Goal: Find specific page/section: Find specific page/section

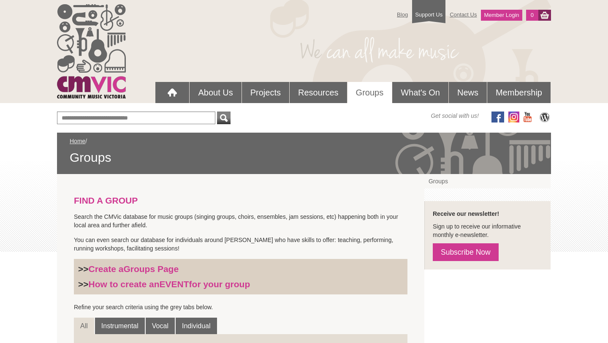
click at [369, 76] on div "Blog Support Us Contact Us Member Login 0 About Us What We Do Why We Do It Who'…" at bounding box center [304, 51] width 494 height 103
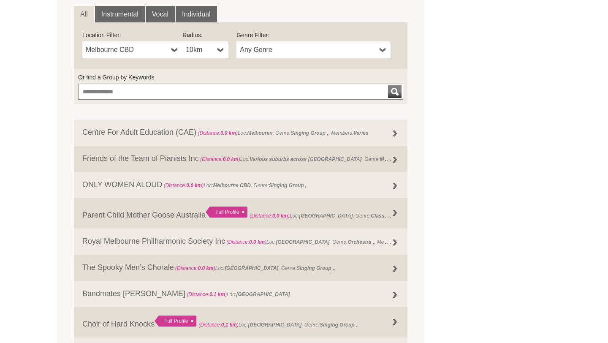
scroll to position [310, 0]
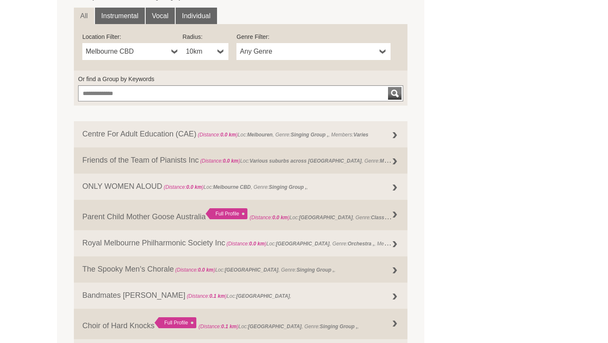
click at [166, 49] on span "Melbourne CBD" at bounding box center [127, 51] width 82 height 10
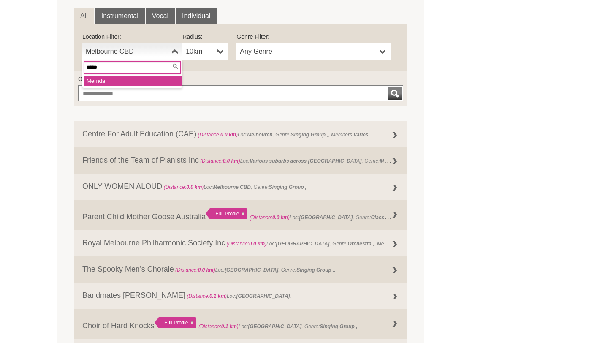
type input "*****"
click at [116, 83] on li "Mernd a" at bounding box center [133, 81] width 98 height 11
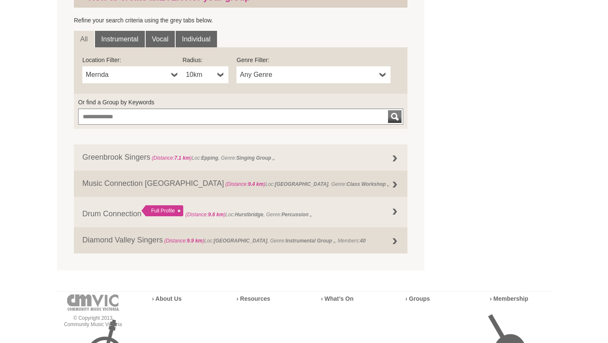
scroll to position [284, 0]
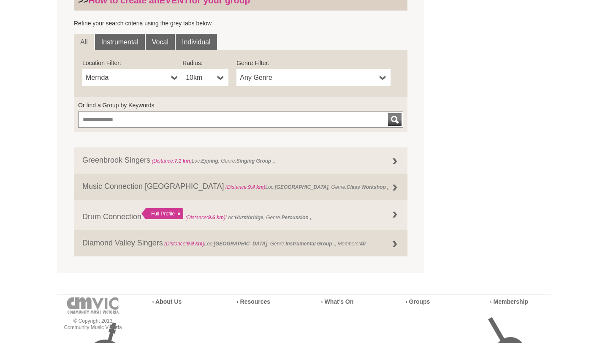
click at [345, 76] on span "Any Genre" at bounding box center [308, 78] width 136 height 10
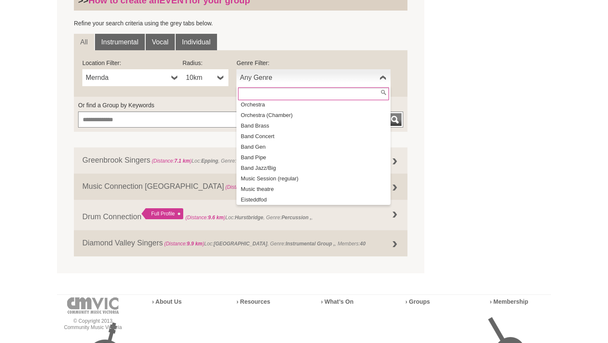
scroll to position [57, 0]
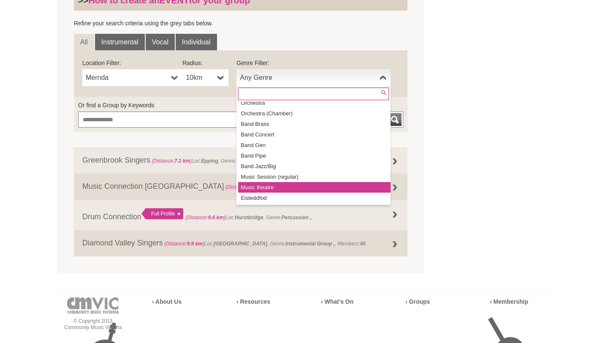
click at [281, 187] on li "Music theatre" at bounding box center [314, 187] width 152 height 11
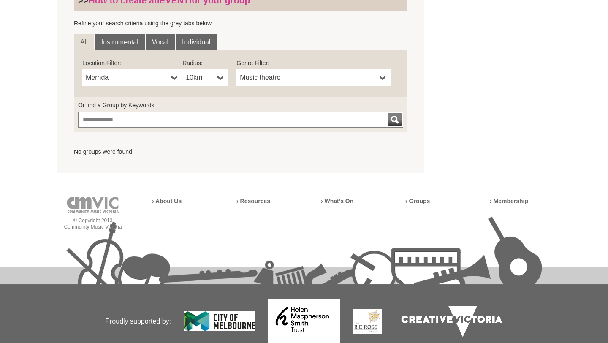
click at [289, 73] on span "Music theatre" at bounding box center [308, 78] width 136 height 10
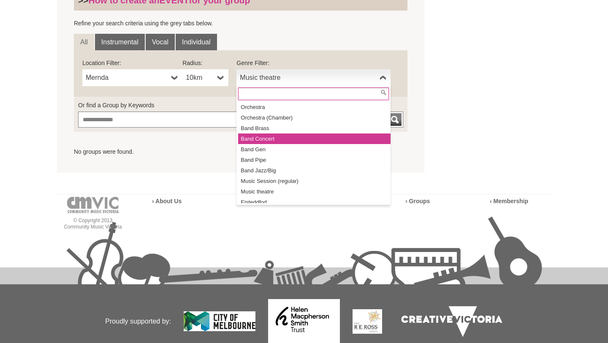
scroll to position [0, 0]
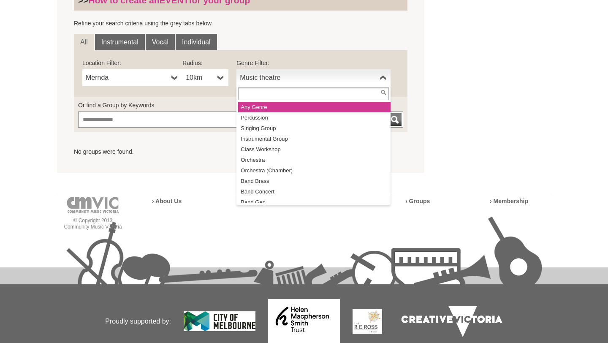
click at [271, 109] on li "Any Genre" at bounding box center [314, 107] width 152 height 11
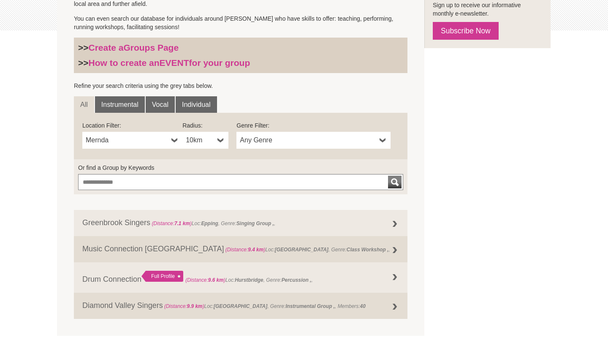
scroll to position [220, 0]
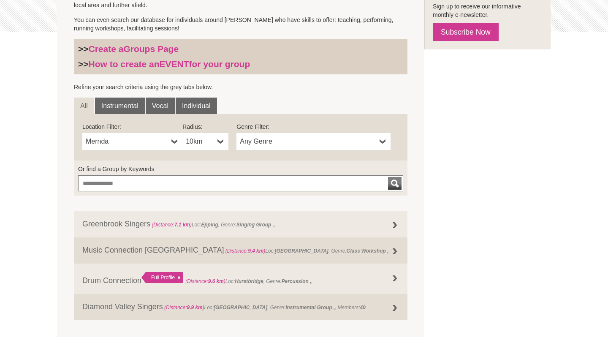
click at [149, 145] on span "Mernda" at bounding box center [127, 141] width 82 height 10
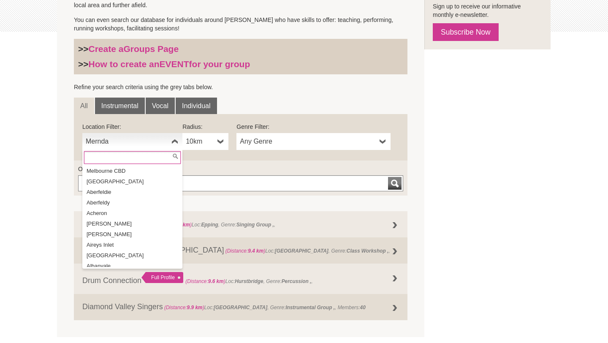
scroll to position [10017, 0]
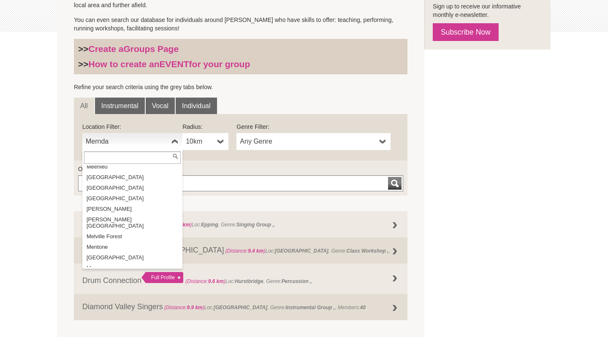
click at [229, 157] on div "**********" at bounding box center [240, 137] width 333 height 46
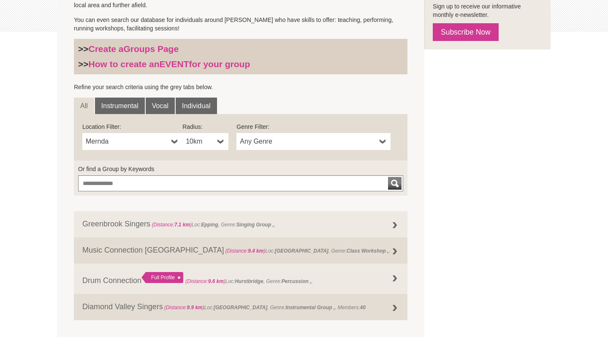
click at [285, 143] on span "Any Genre" at bounding box center [308, 141] width 136 height 10
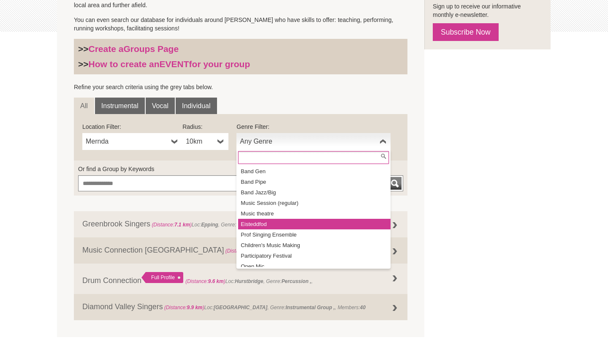
scroll to position [99, 0]
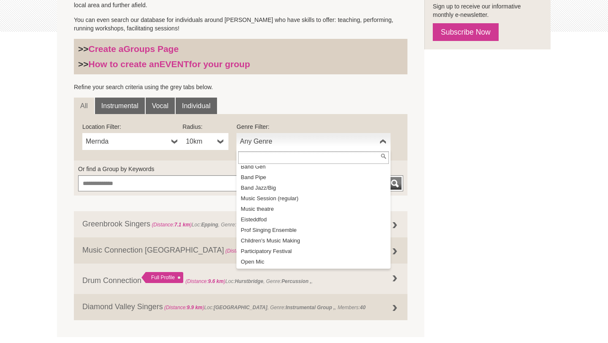
click at [503, 231] on div "FIND A GROUP Search the CMVic database for music groups (singing groups, choirs…" at bounding box center [304, 145] width 494 height 383
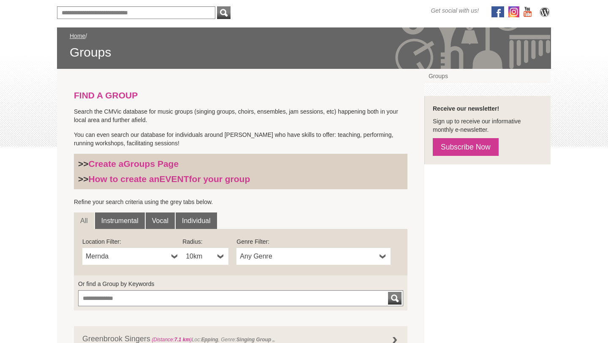
scroll to position [106, 0]
